Goal: Task Accomplishment & Management: Manage account settings

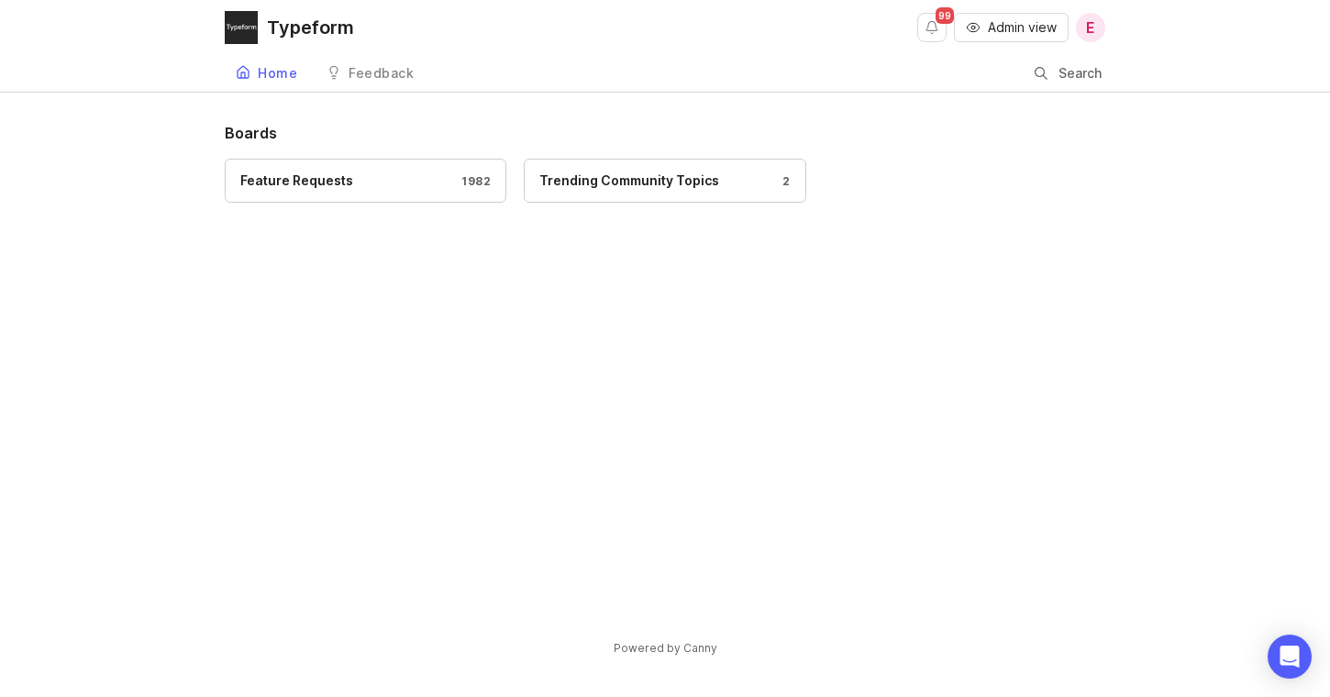
click at [312, 182] on div "Feature Requests" at bounding box center [296, 181] width 113 height 20
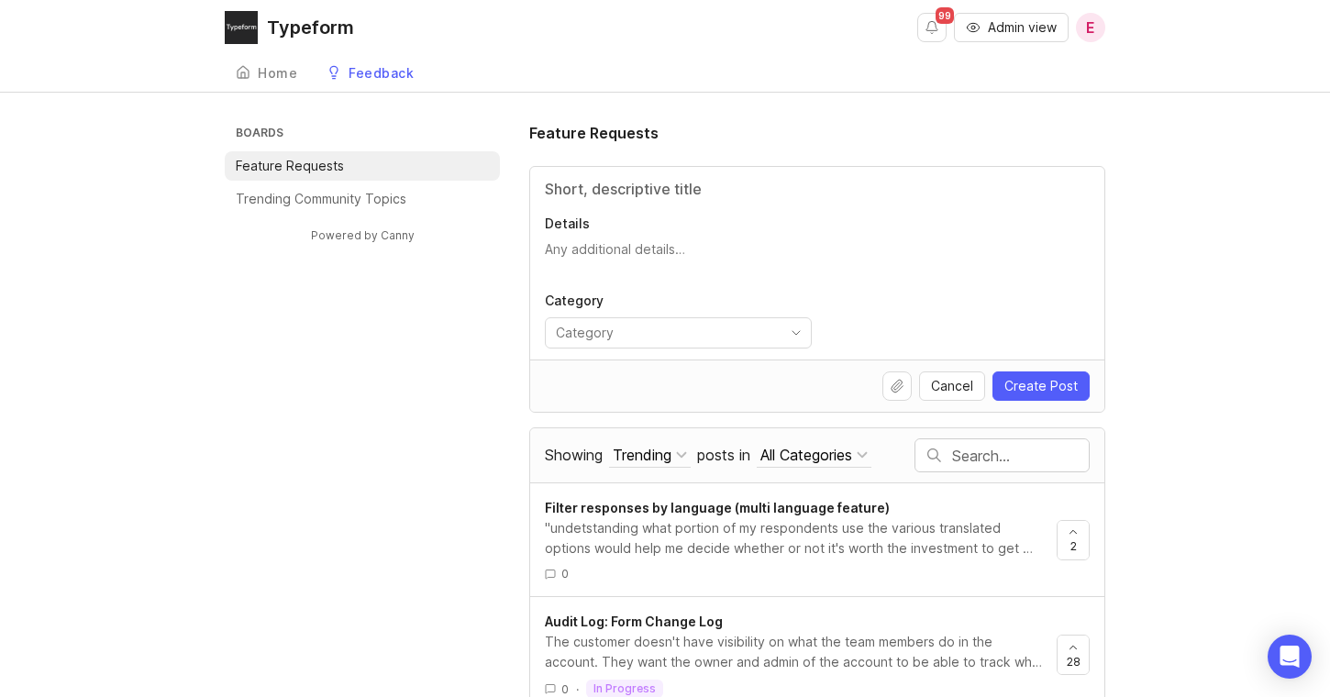
click at [272, 72] on div "Home" at bounding box center [277, 73] width 39 height 13
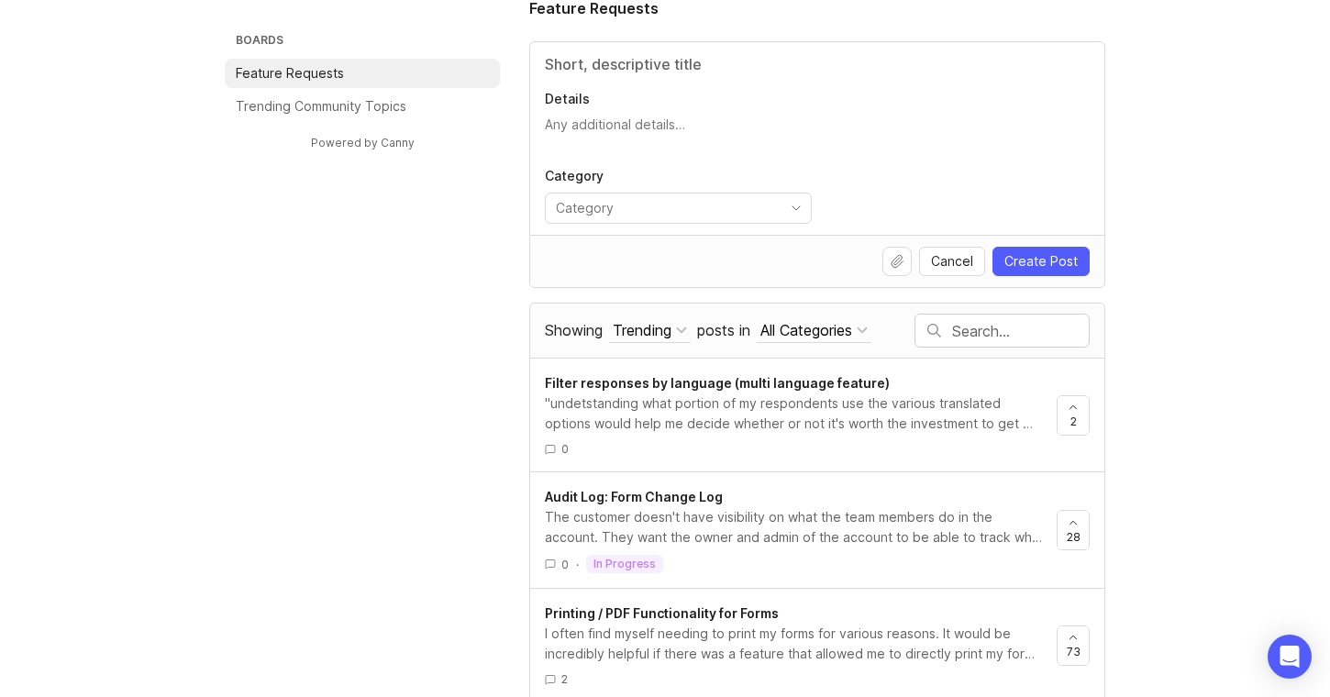
scroll to position [126, 0]
click at [651, 327] on div "Trending" at bounding box center [642, 329] width 59 height 20
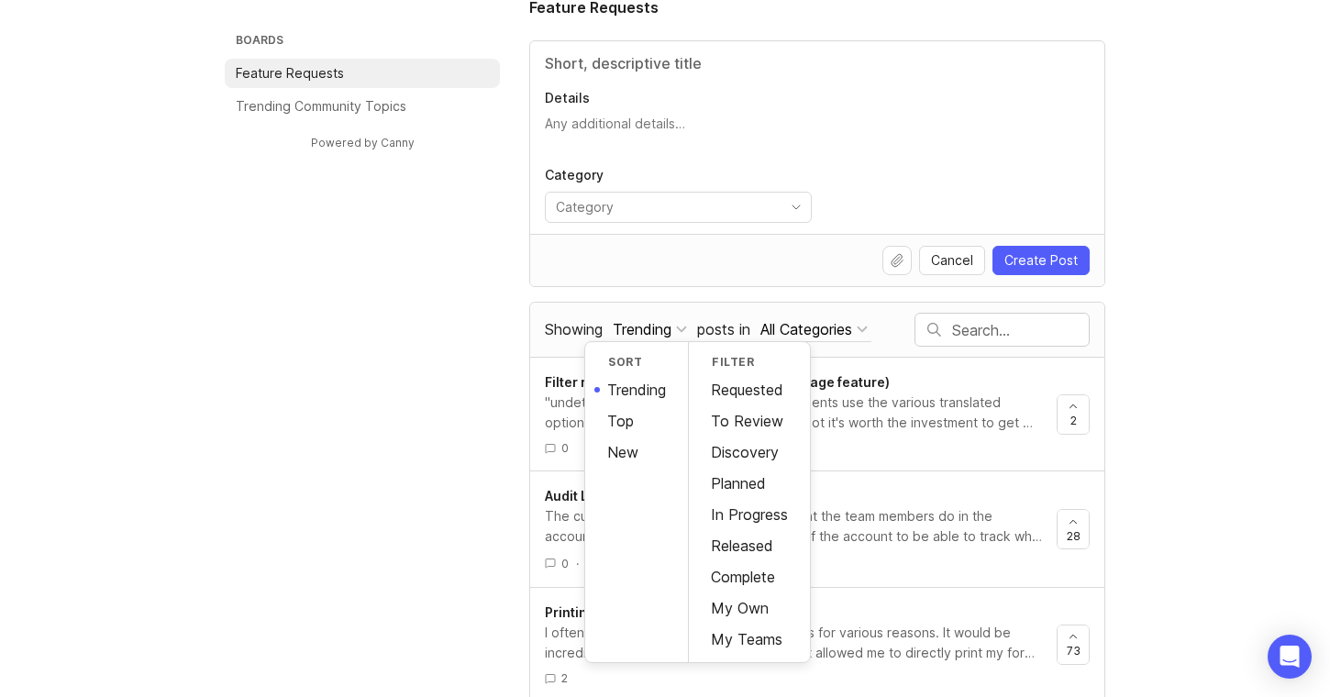
click at [972, 331] on input "text" at bounding box center [1020, 330] width 137 height 20
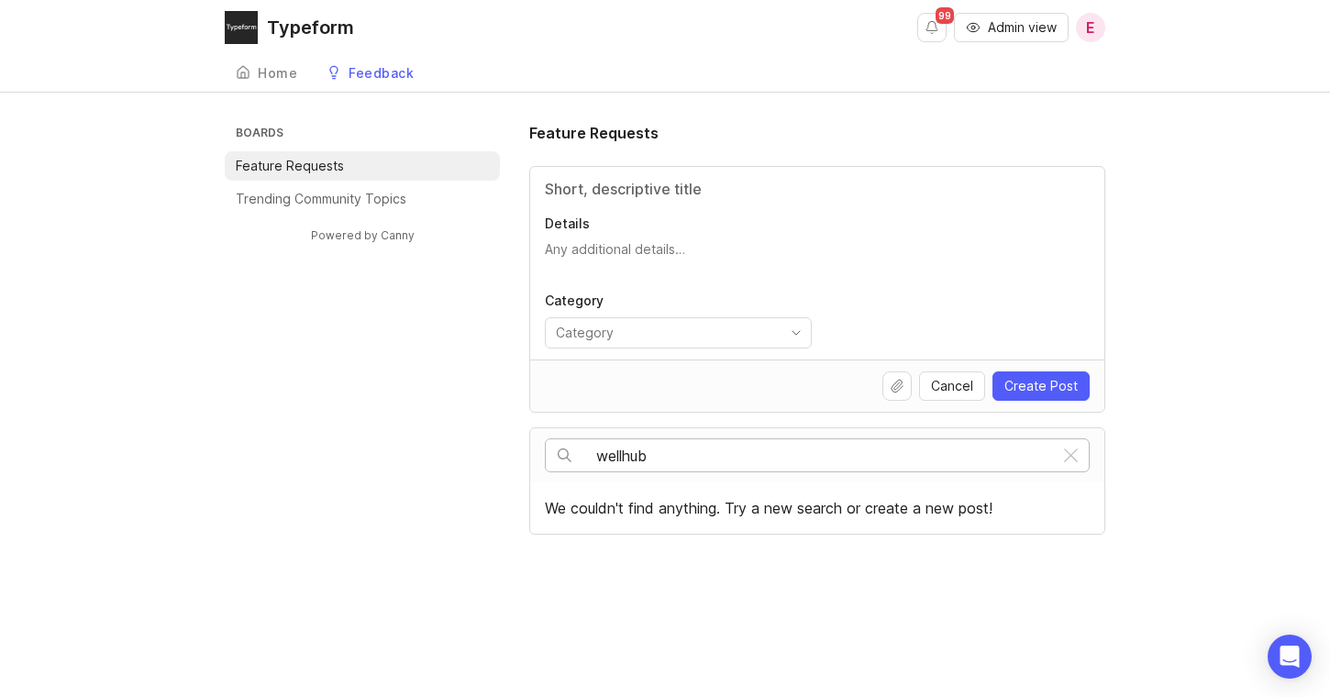
type input "wellhub"
click at [617, 326] on input "toggle menu" at bounding box center [668, 333] width 224 height 20
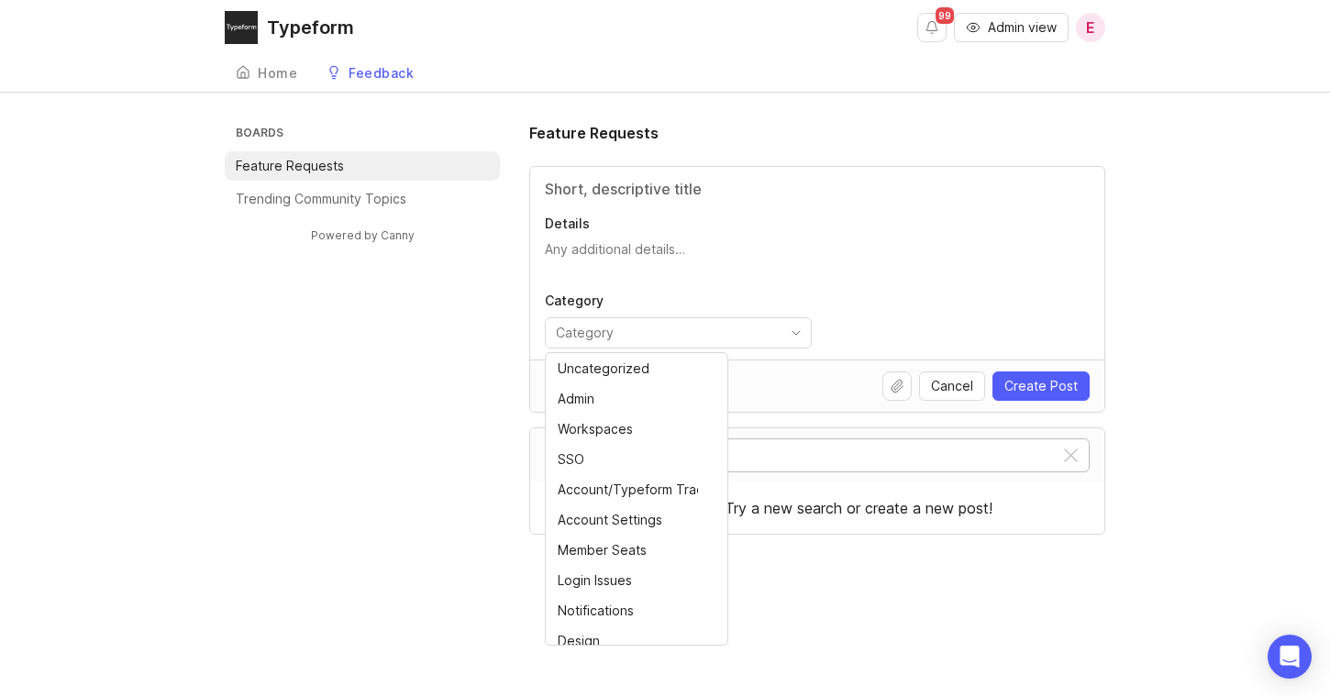
click at [700, 280] on div "Details Category" at bounding box center [817, 263] width 574 height 193
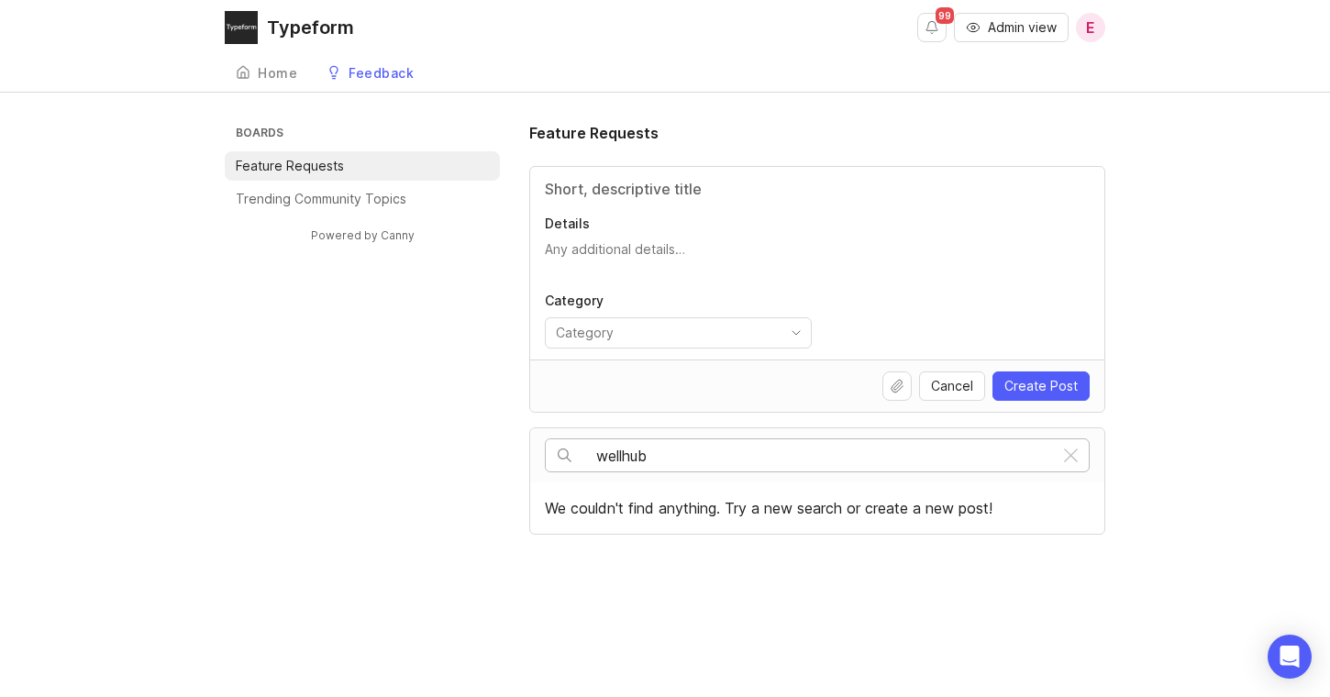
click at [271, 67] on div "Home" at bounding box center [277, 73] width 39 height 13
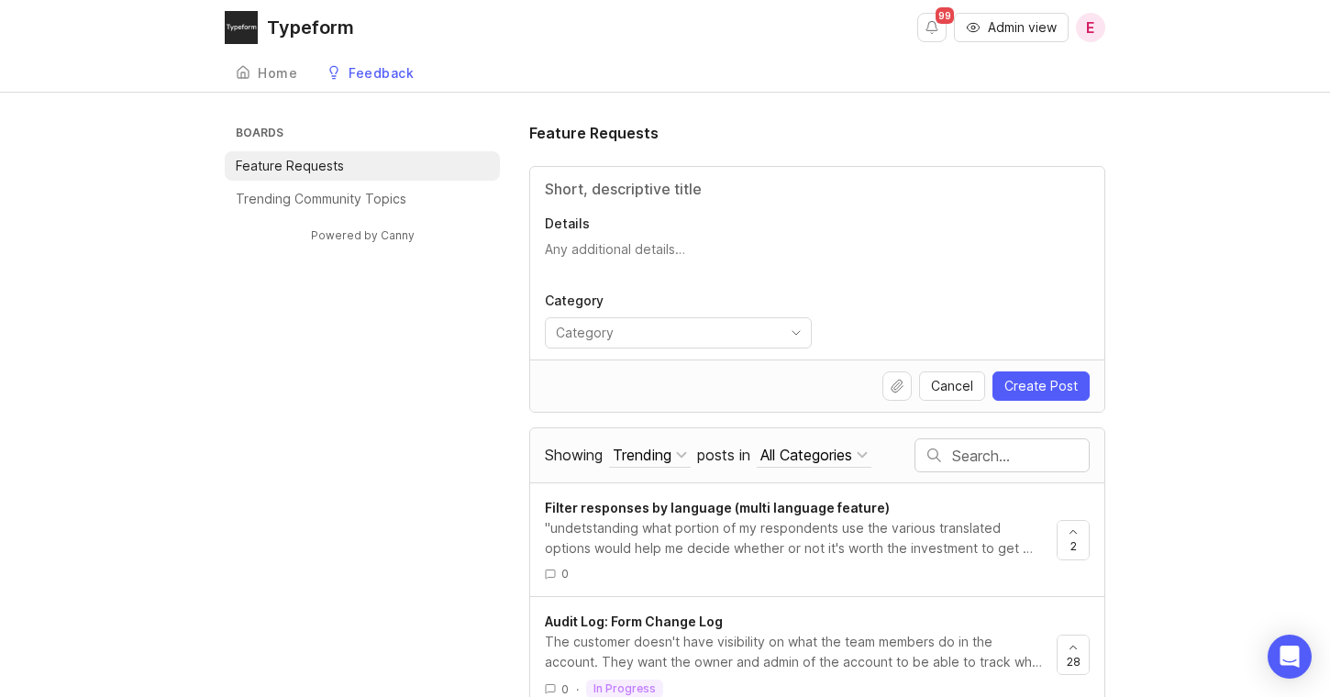
click at [283, 77] on div "Home" at bounding box center [277, 73] width 39 height 13
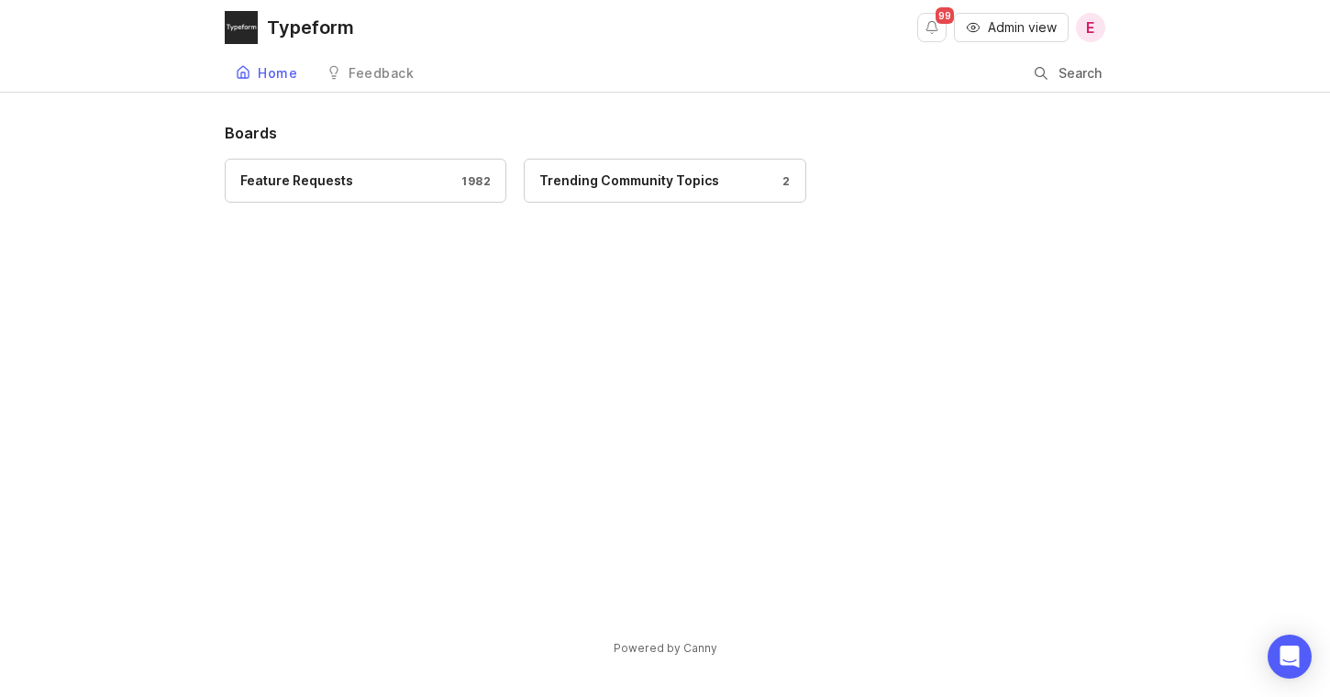
click at [352, 72] on div "Feedback" at bounding box center [380, 73] width 65 height 13
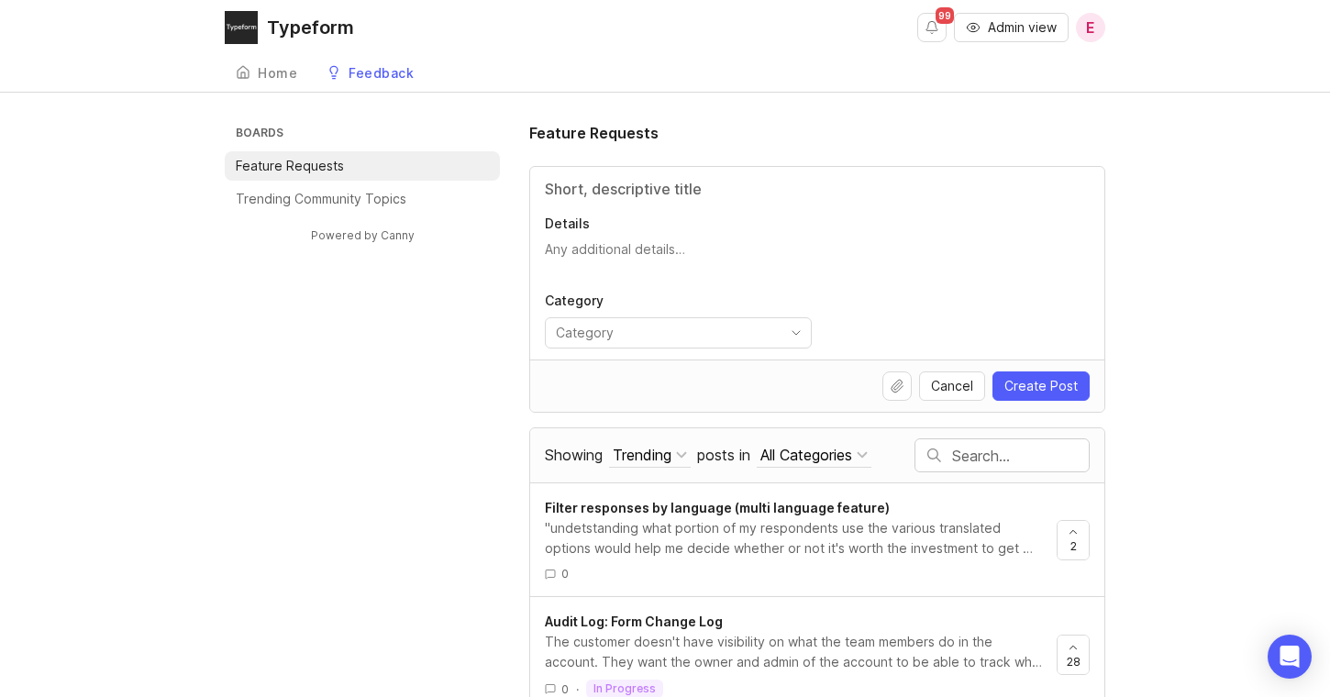
click at [331, 203] on p "Trending Community Topics" at bounding box center [321, 199] width 171 height 18
click at [269, 72] on div "Home" at bounding box center [277, 73] width 39 height 13
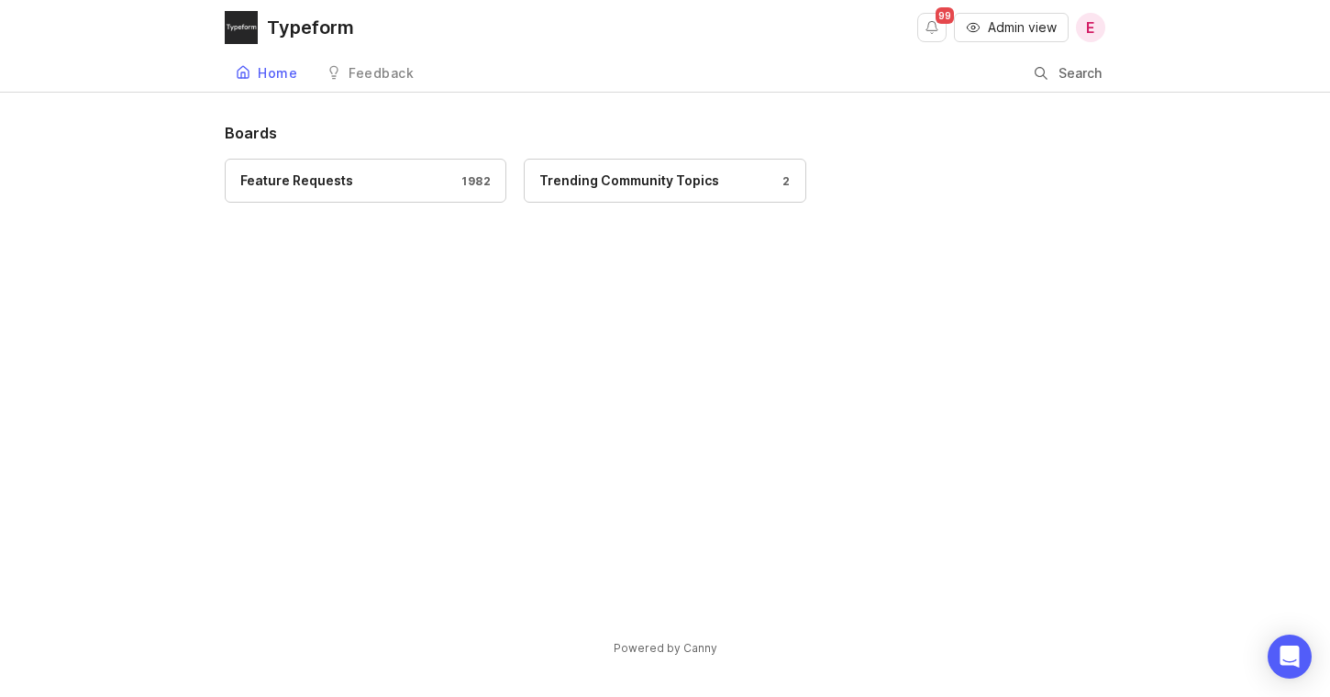
click at [1011, 27] on span "Admin view" at bounding box center [1022, 27] width 69 height 18
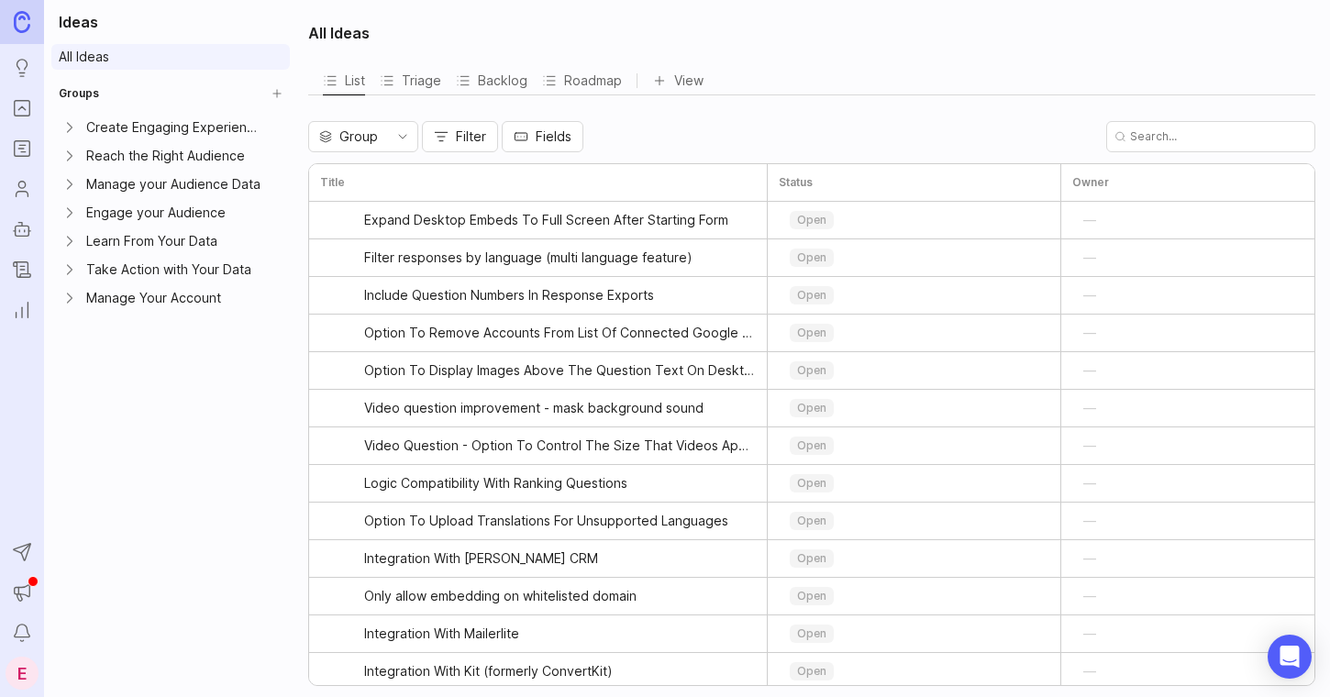
click at [88, 49] on link "All Ideas" at bounding box center [170, 57] width 238 height 26
click at [27, 118] on icon "Portal" at bounding box center [22, 108] width 20 height 22
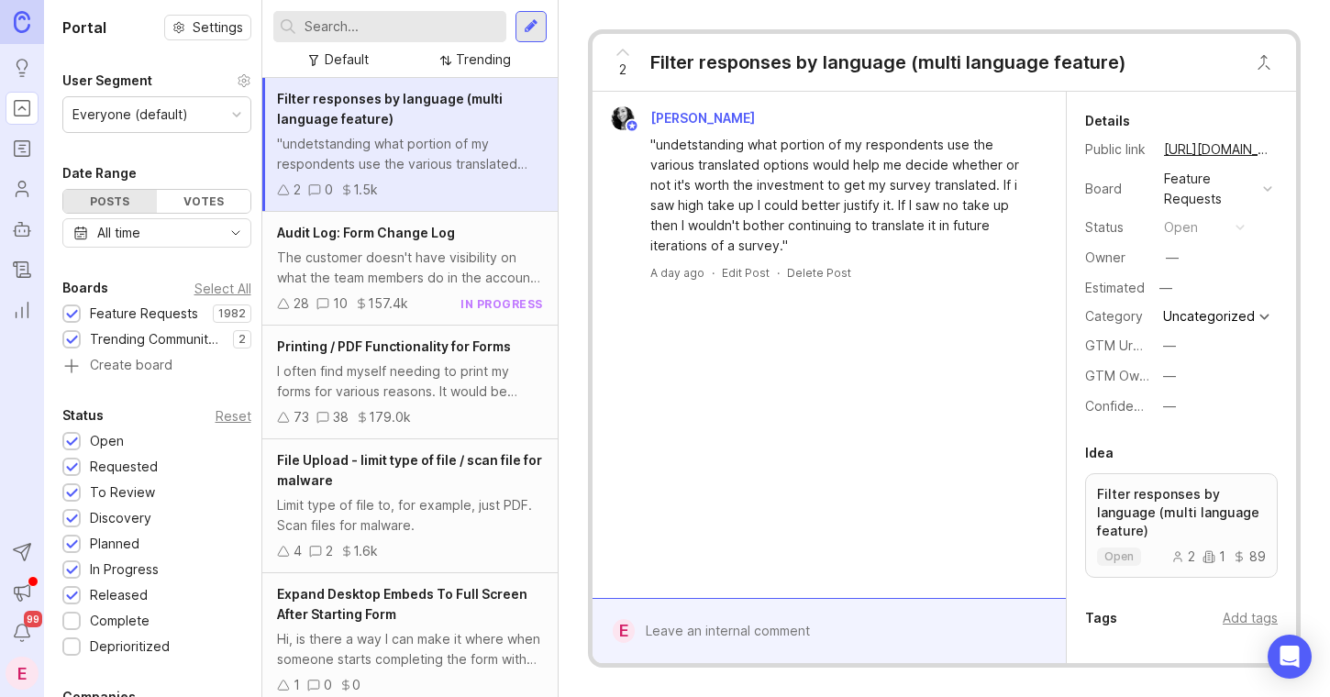
click at [325, 31] on input "text" at bounding box center [401, 27] width 194 height 20
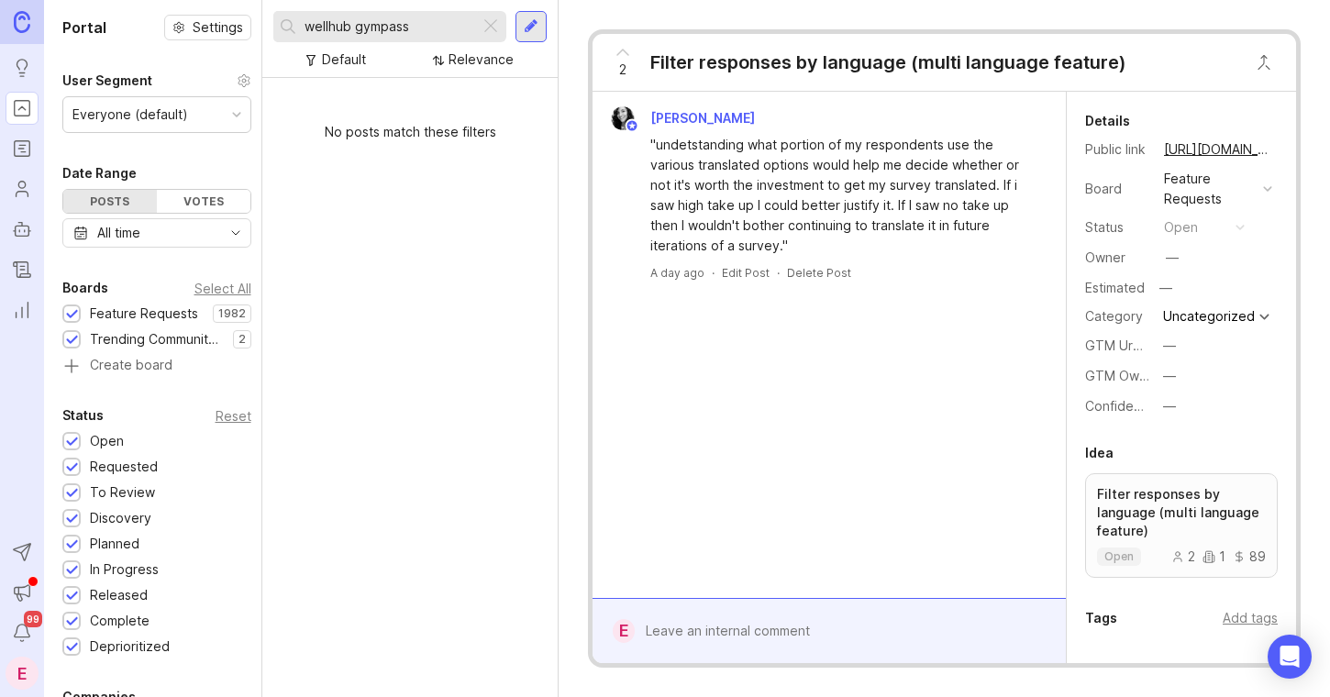
type input "wellhub gympass"
click at [160, 108] on div "Everyone (default)" at bounding box center [130, 115] width 116 height 20
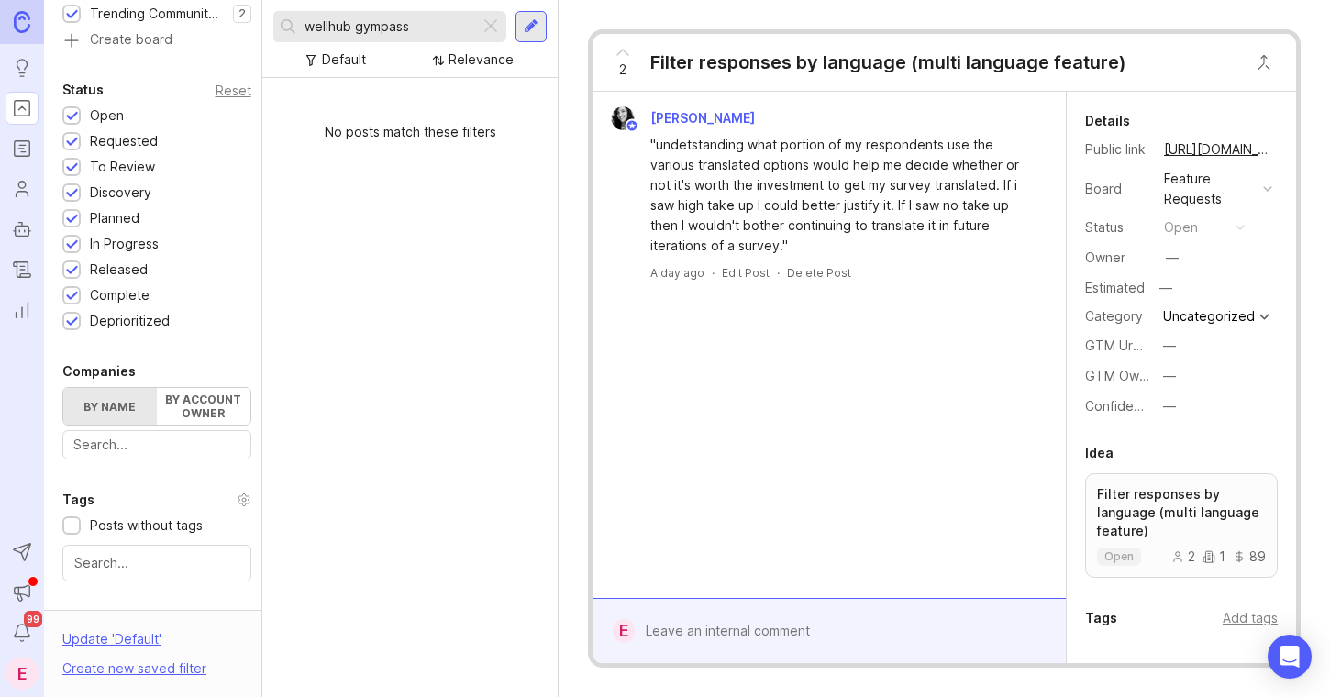
scroll to position [327, 0]
click at [21, 178] on icon "Users" at bounding box center [22, 189] width 20 height 22
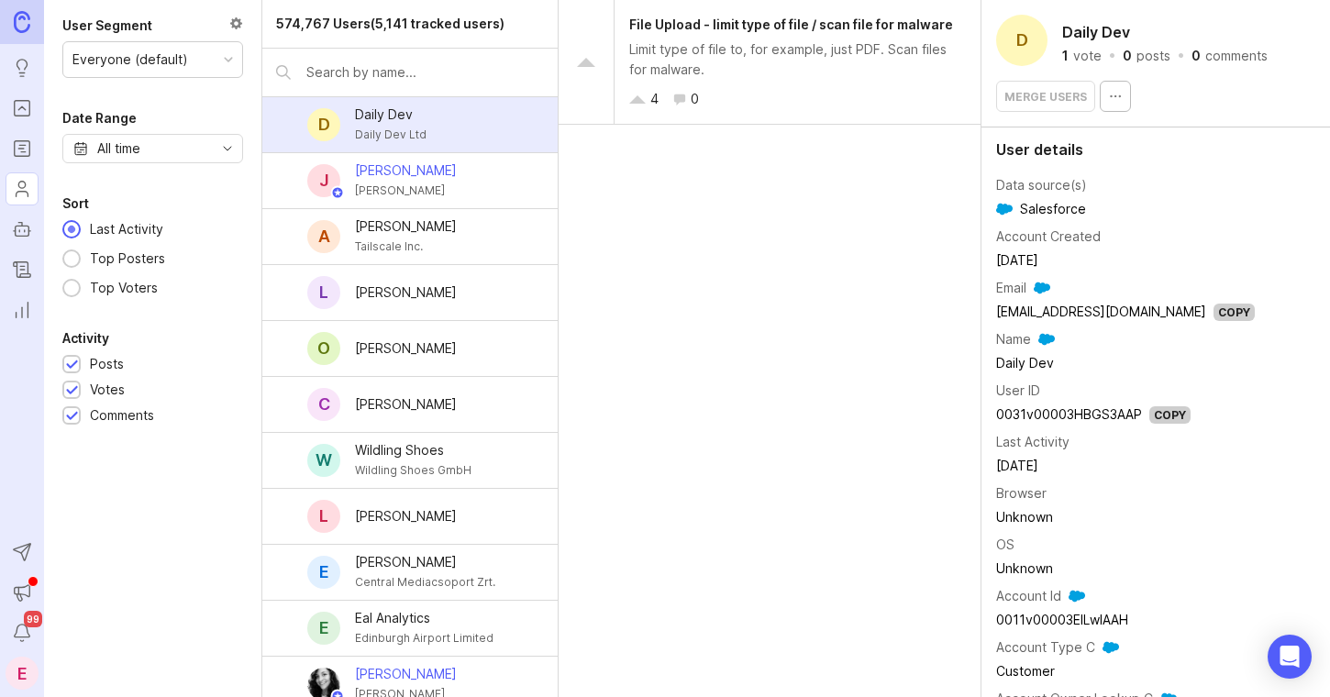
click at [187, 56] on div "Everyone (default)" at bounding box center [152, 59] width 179 height 35
click at [188, 56] on div "Everyone (default)" at bounding box center [152, 59] width 179 height 35
click at [359, 69] on input "text" at bounding box center [424, 72] width 237 height 20
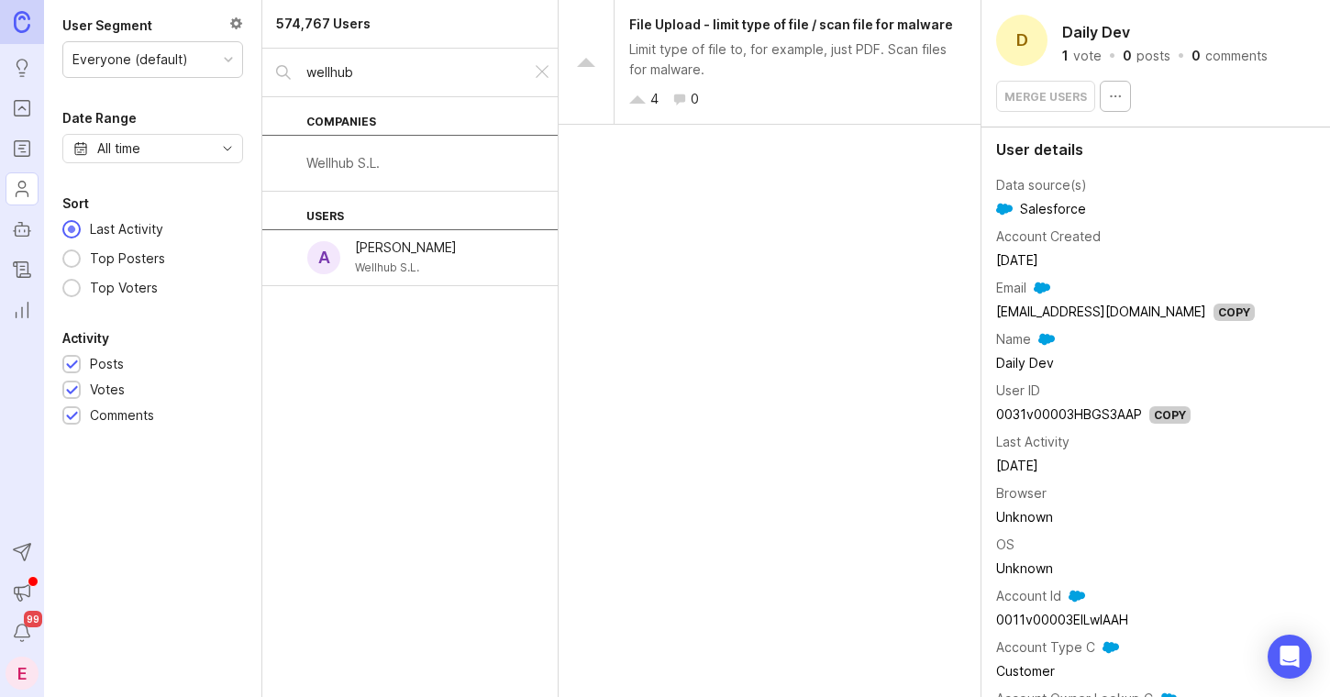
type input "wellhub"
click at [382, 160] on div "Wellhub S.L." at bounding box center [409, 164] width 294 height 56
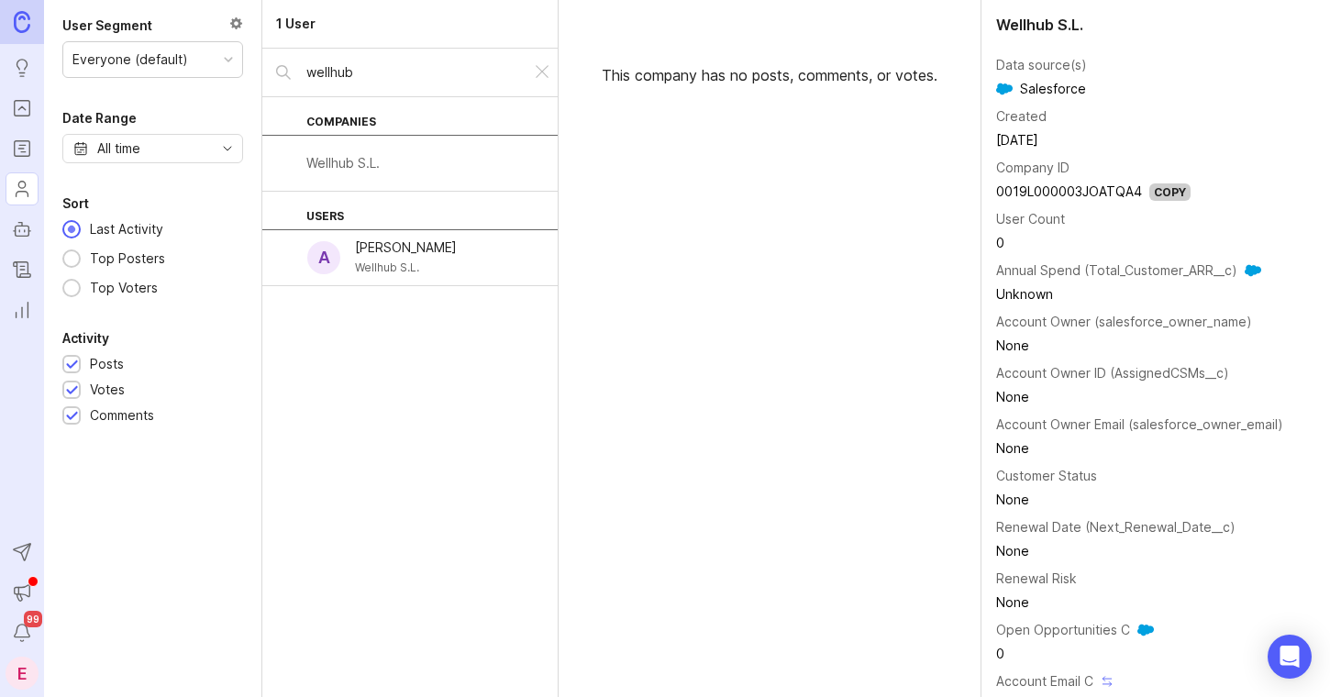
drag, startPoint x: 389, startPoint y: 71, endPoint x: 284, endPoint y: 82, distance: 105.1
click at [283, 82] on div "wellhub" at bounding box center [396, 73] width 268 height 48
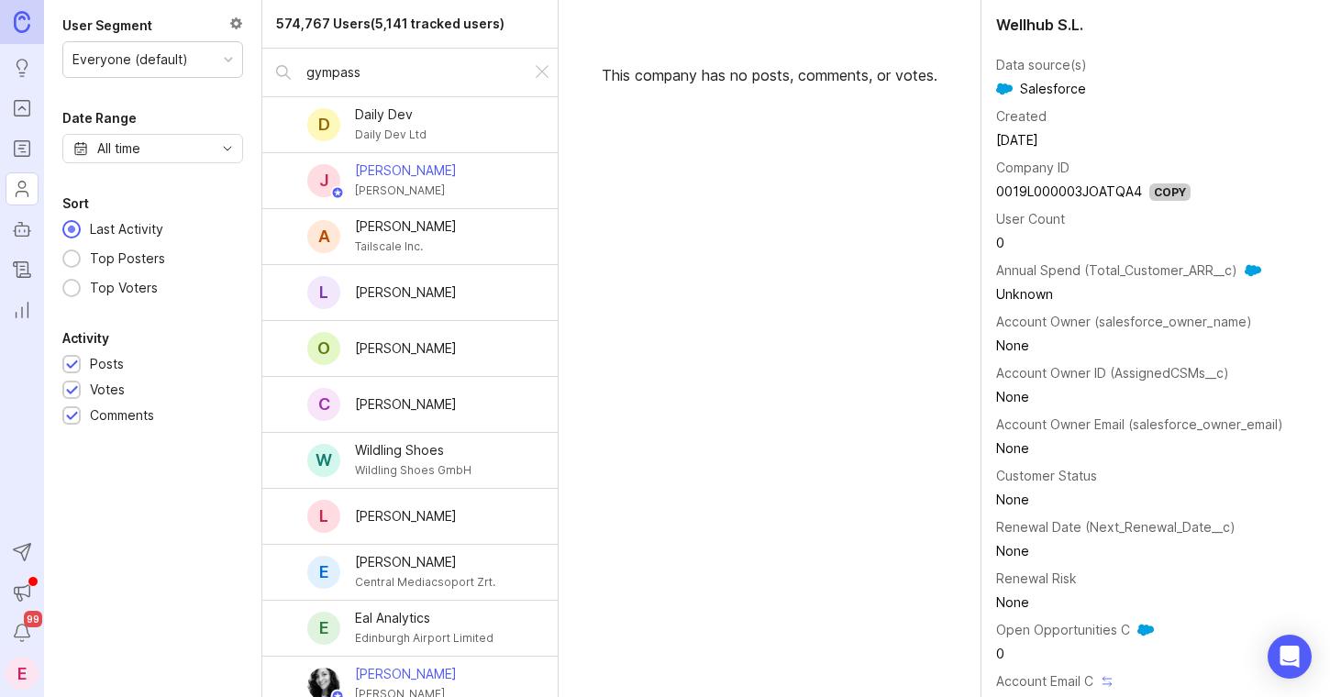
type input "gympass"
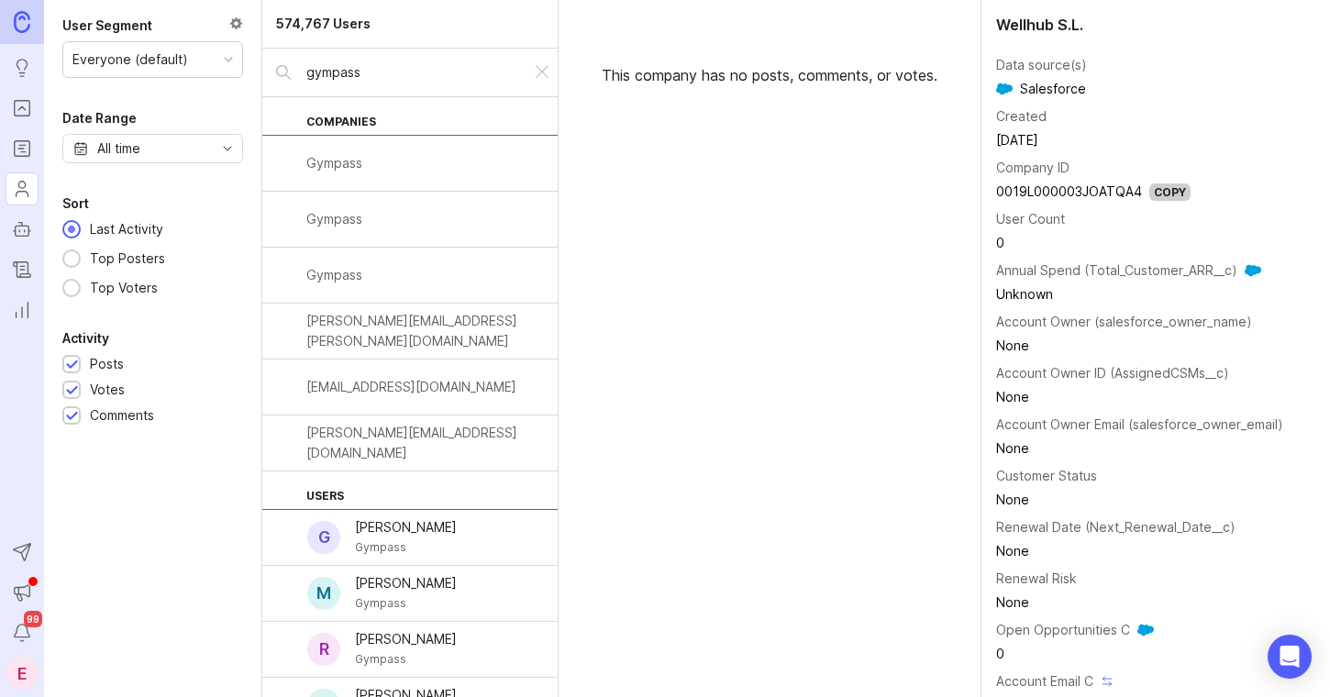
click at [356, 167] on div "Gympass" at bounding box center [334, 163] width 56 height 20
click at [364, 159] on div "Gympass" at bounding box center [409, 164] width 294 height 56
click at [77, 260] on div at bounding box center [71, 258] width 18 height 18
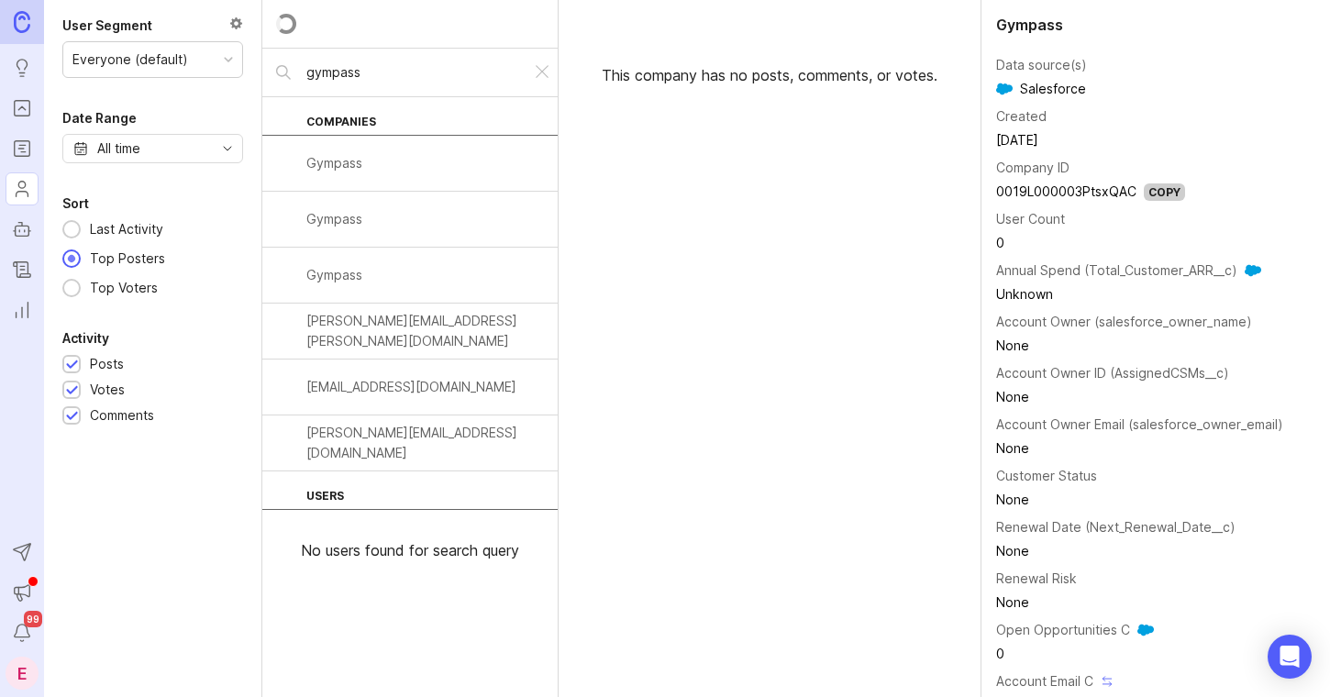
click at [77, 292] on div at bounding box center [71, 288] width 18 height 18
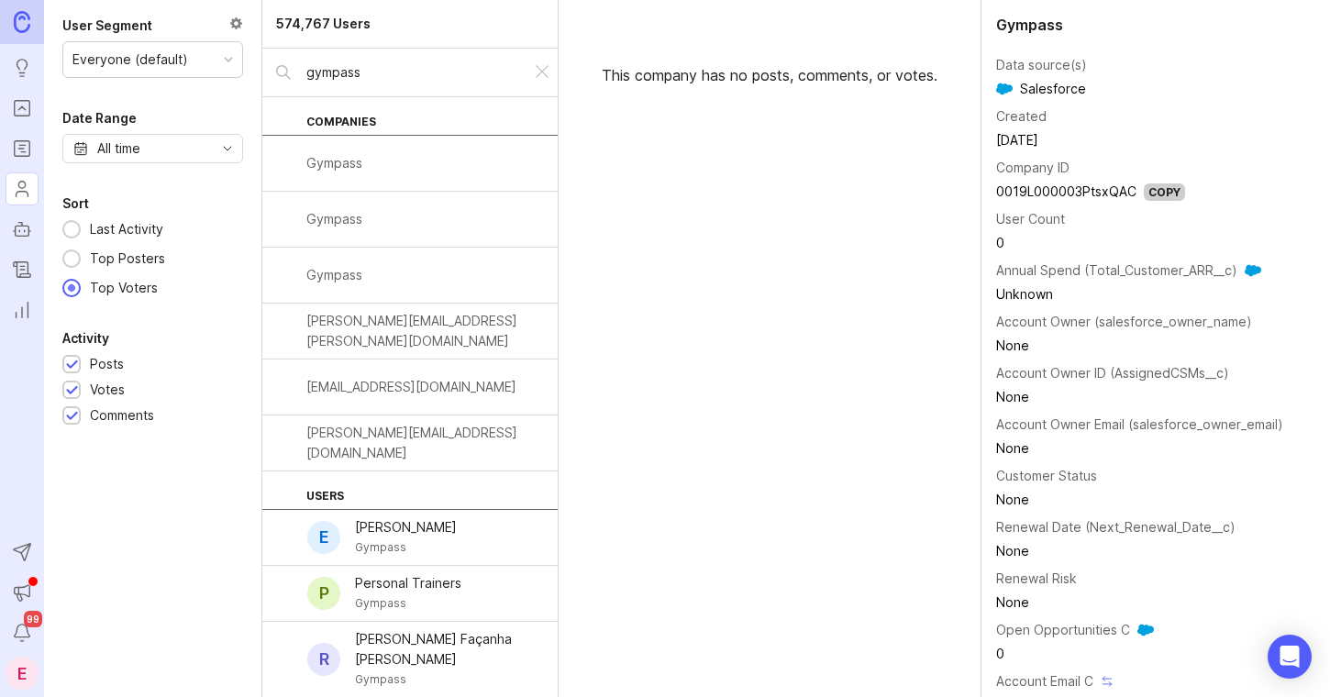
click at [193, 66] on div "Everyone (default)" at bounding box center [152, 59] width 179 height 35
click at [195, 60] on div "All Enterprise" at bounding box center [152, 59] width 179 height 35
click at [713, 304] on div "This company has no posts, comments, or votes." at bounding box center [769, 348] width 423 height 697
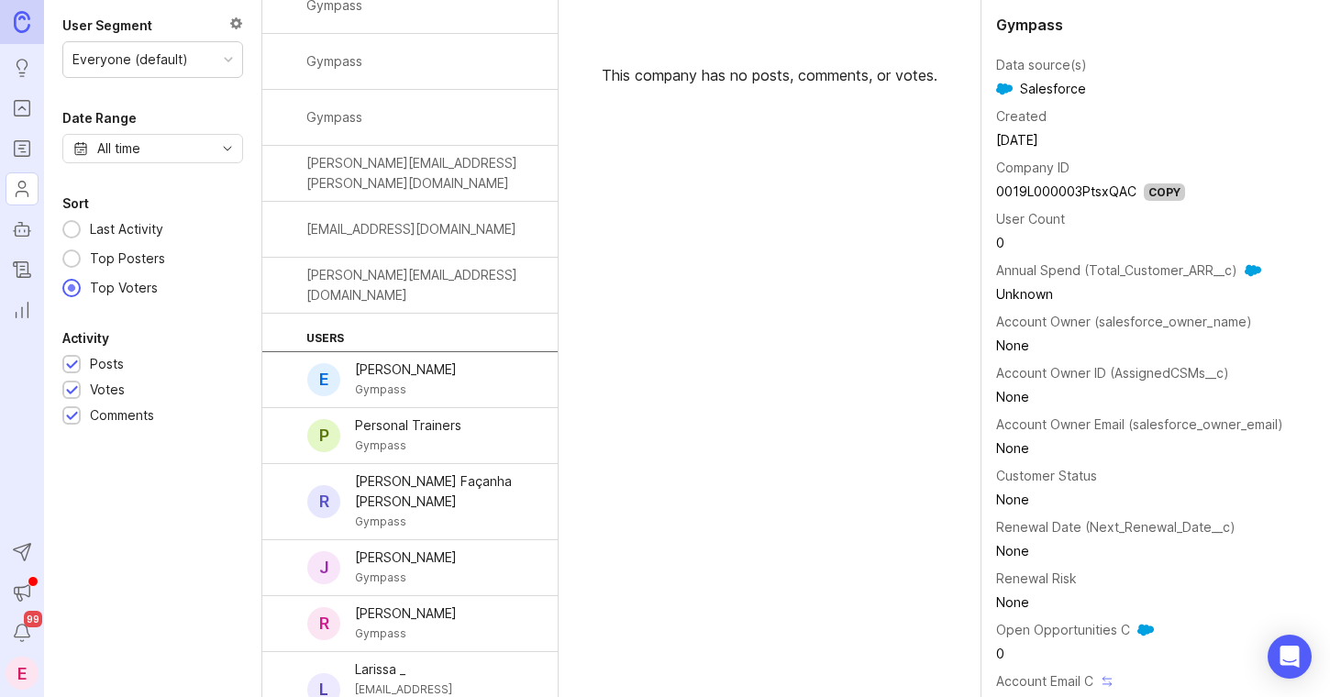
scroll to position [249, 0]
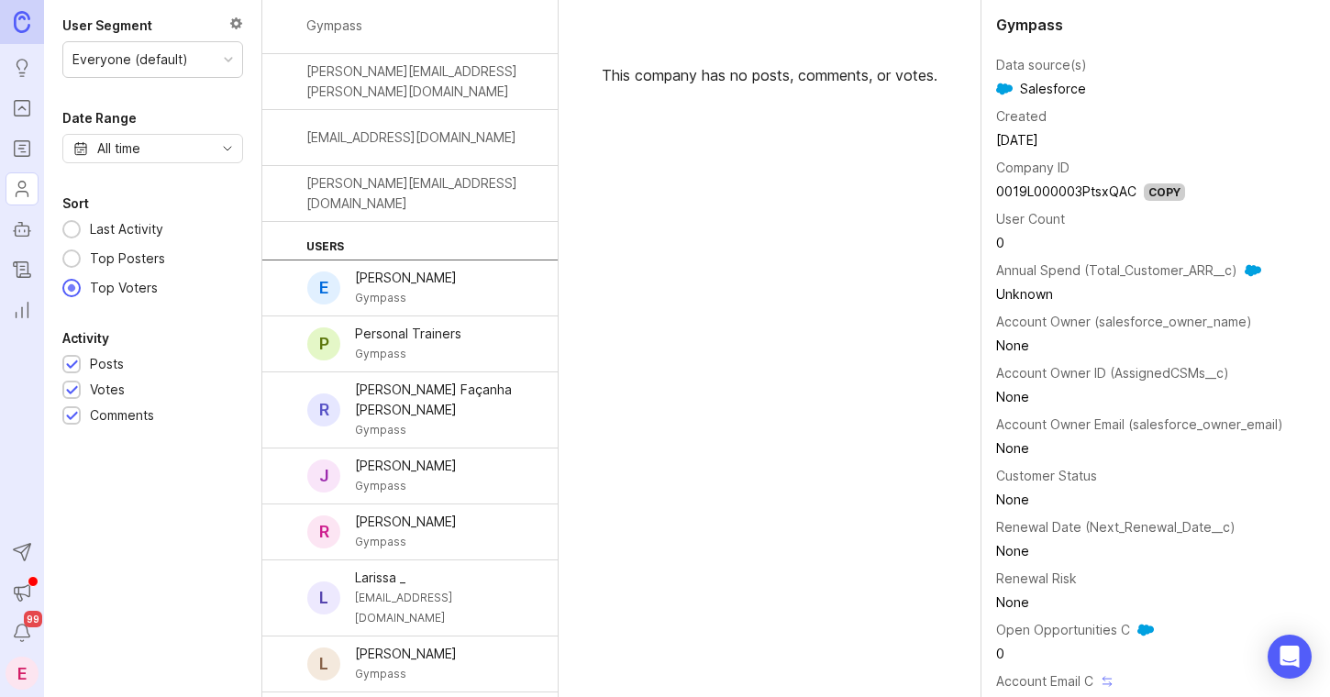
click at [467, 280] on div "E [PERSON_NAME] Gympass" at bounding box center [409, 288] width 294 height 56
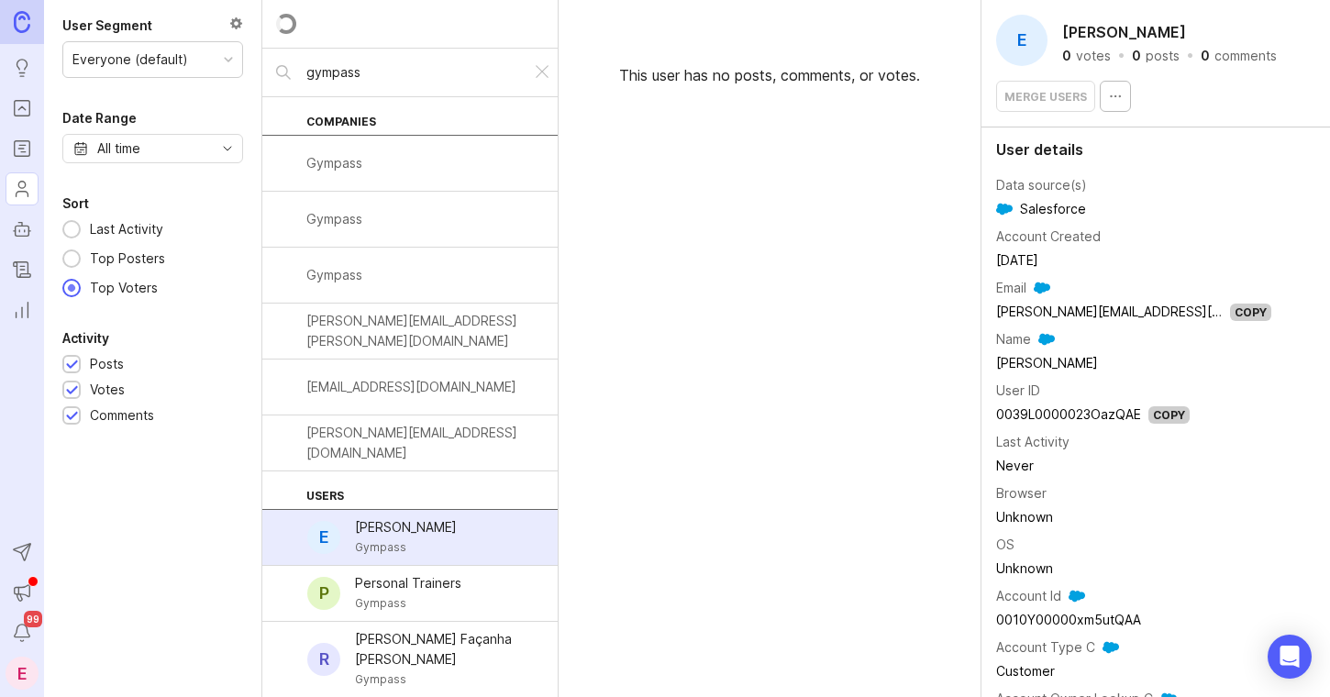
click at [466, 344] on div "[PERSON_NAME][EMAIL_ADDRESS][PERSON_NAME][DOMAIN_NAME]" at bounding box center [409, 332] width 294 height 56
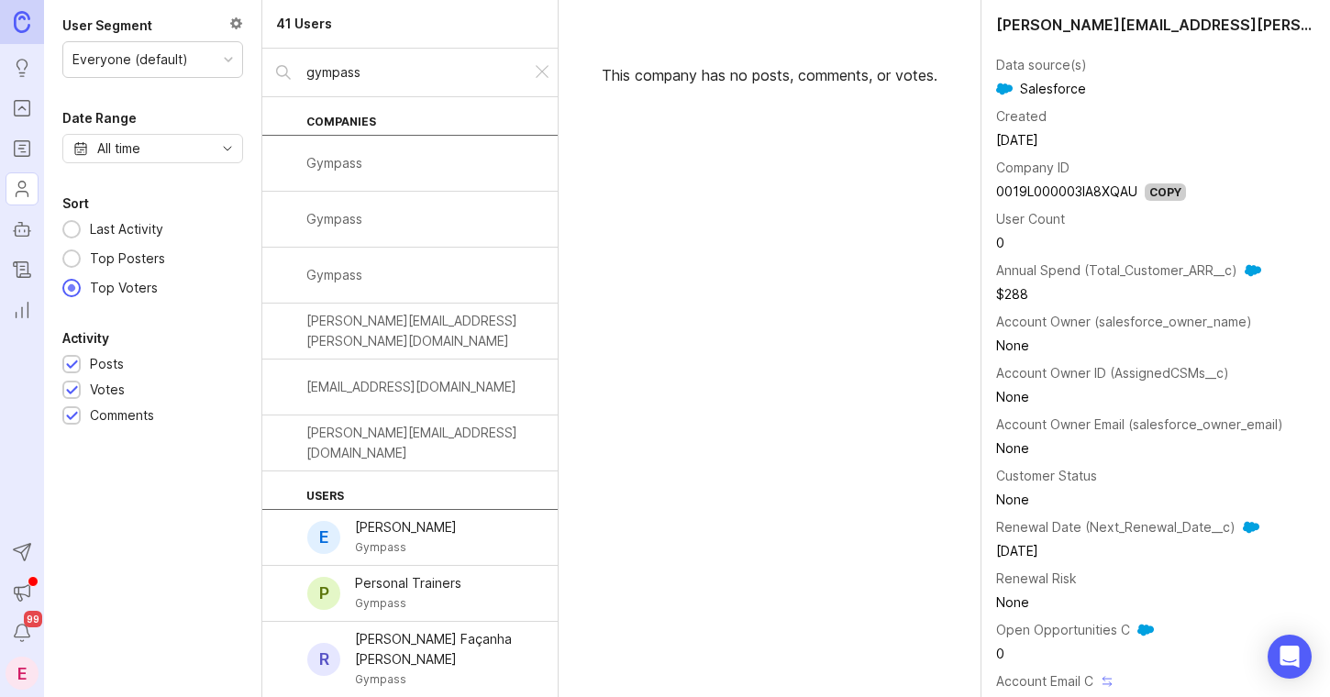
click at [435, 602] on div "Gympass" at bounding box center [408, 603] width 106 height 20
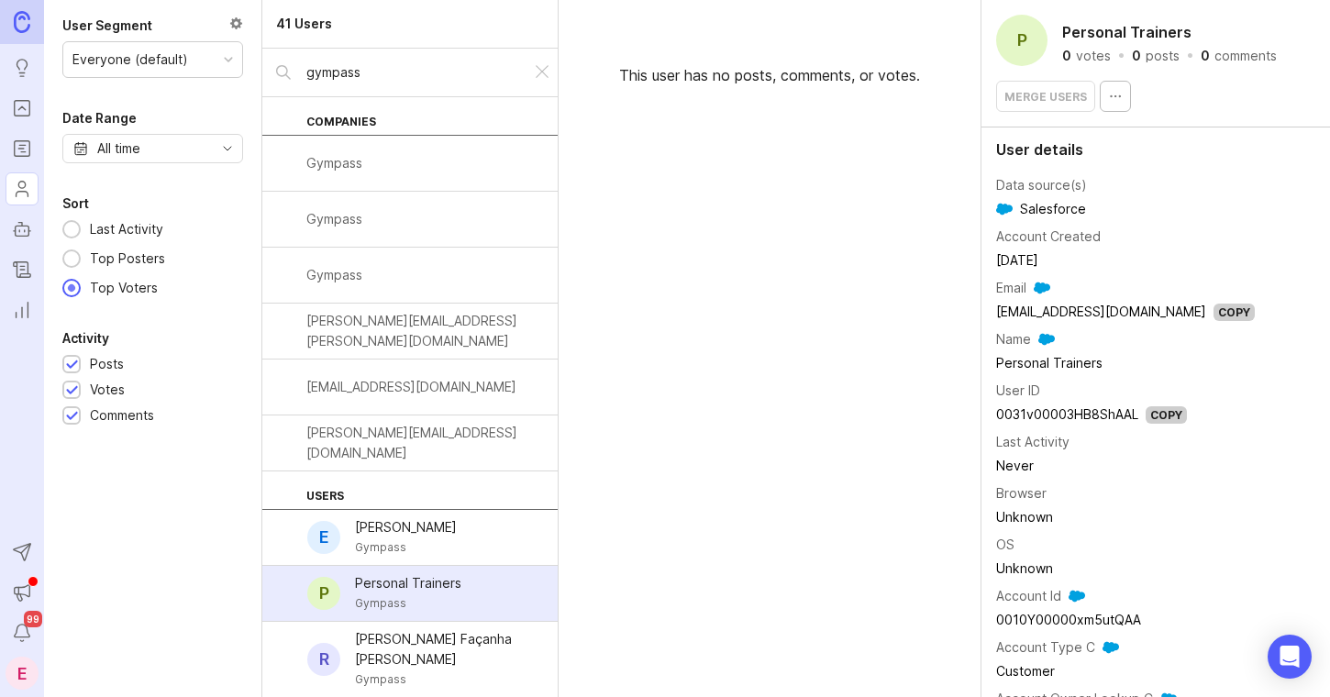
click at [393, 525] on div "[PERSON_NAME]" at bounding box center [406, 527] width 102 height 20
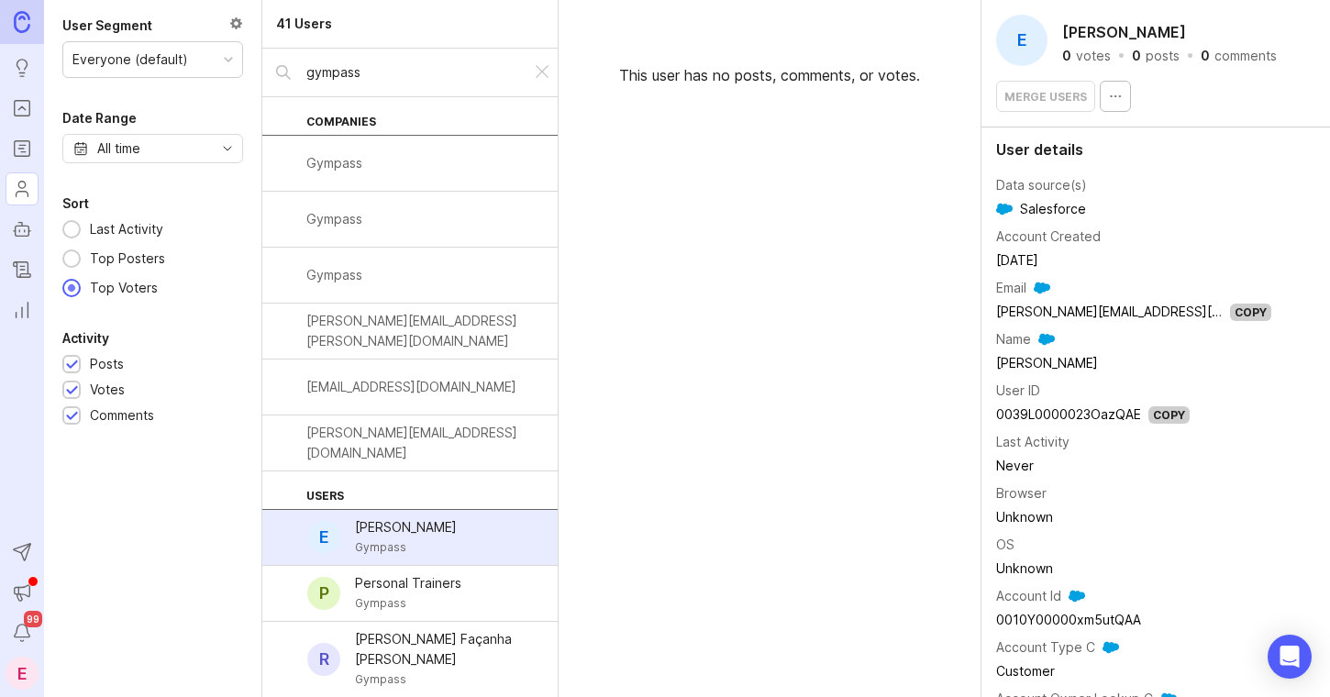
click at [382, 669] on div "Gympass" at bounding box center [441, 679] width 172 height 20
